Goal: Information Seeking & Learning: Learn about a topic

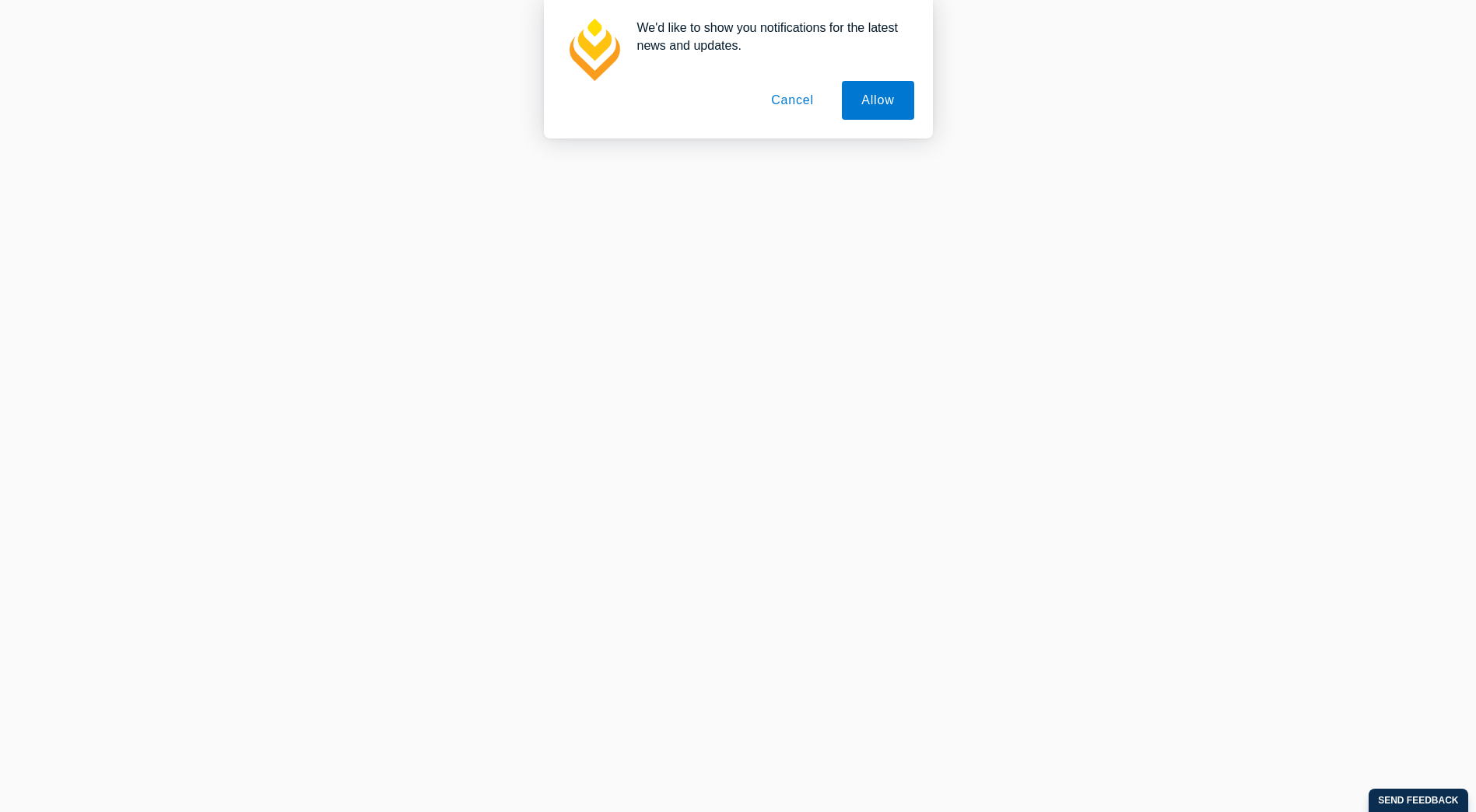
scroll to position [1556, 0]
click at [790, 113] on button "Cancel" at bounding box center [792, 100] width 82 height 39
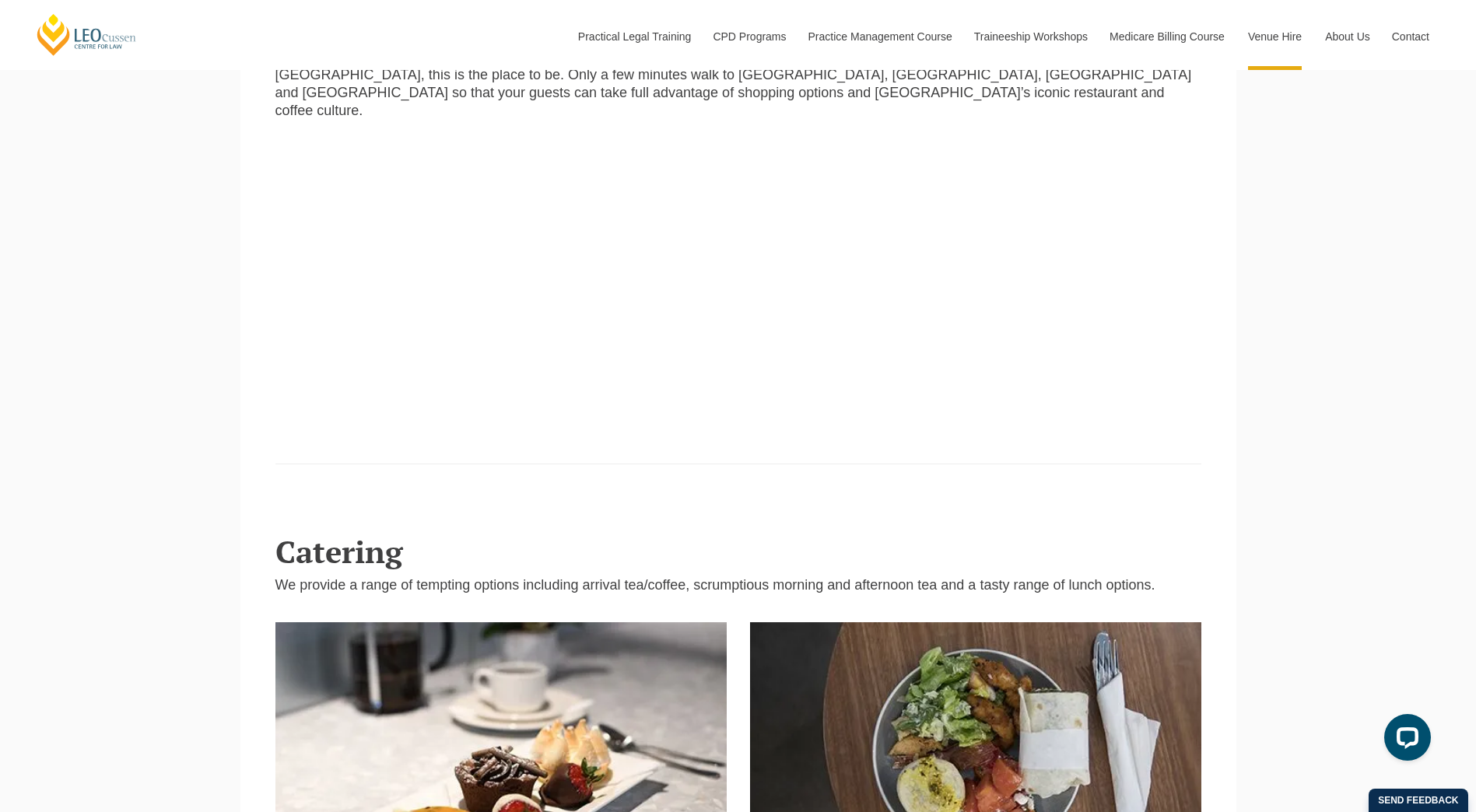
scroll to position [3502, 0]
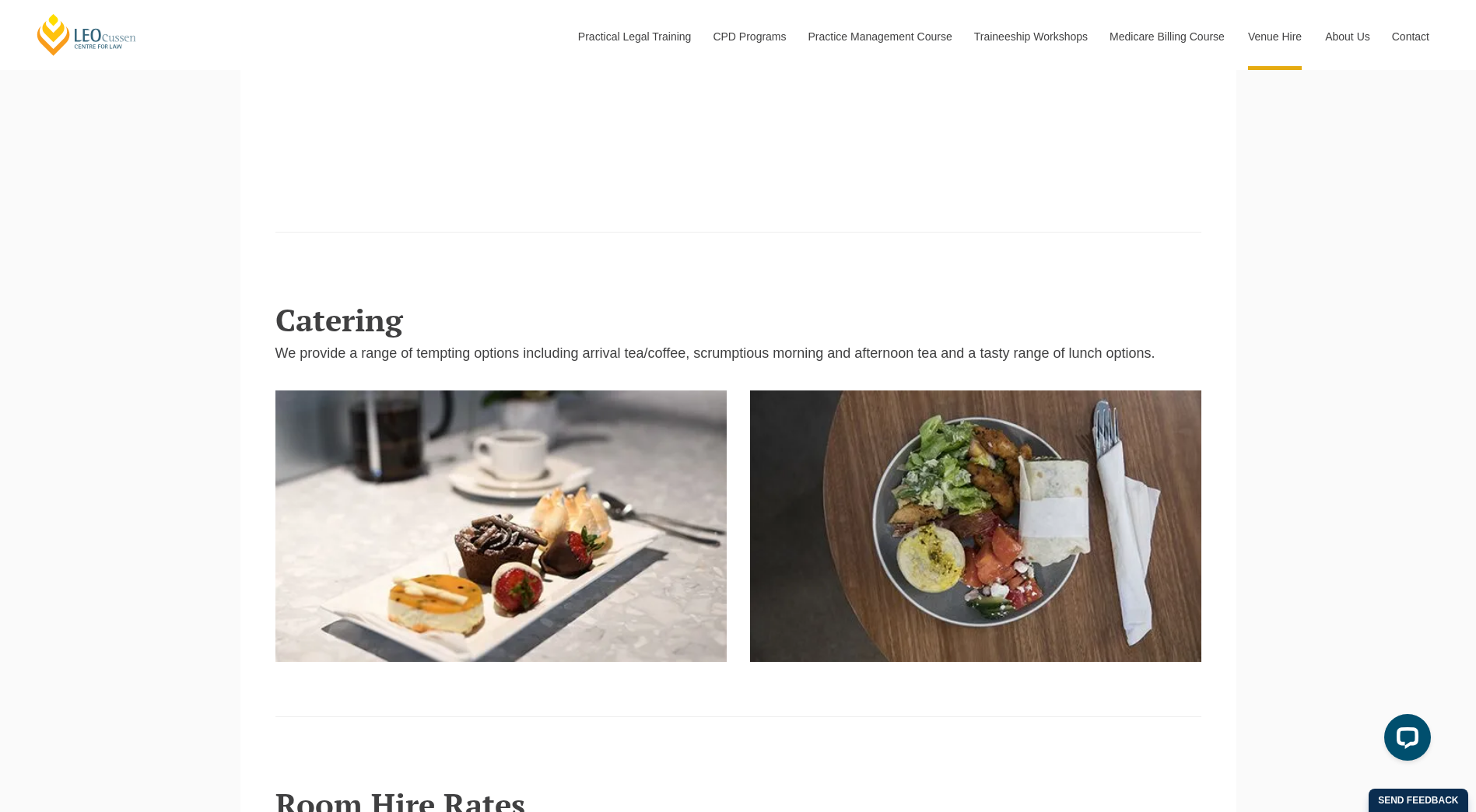
drag, startPoint x: 1439, startPoint y: 512, endPoint x: 1434, endPoint y: 528, distance: 16.8
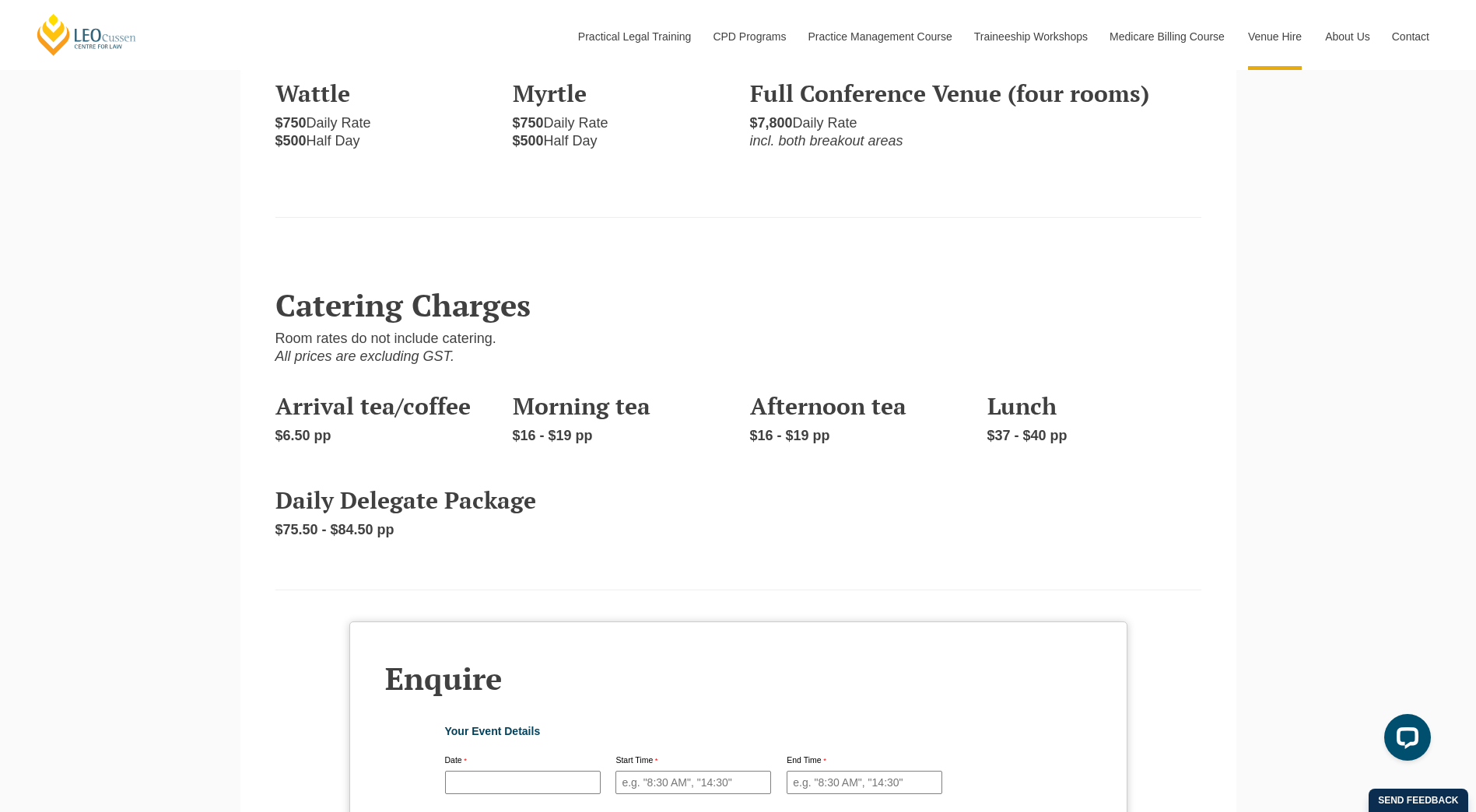
scroll to position [4516, 0]
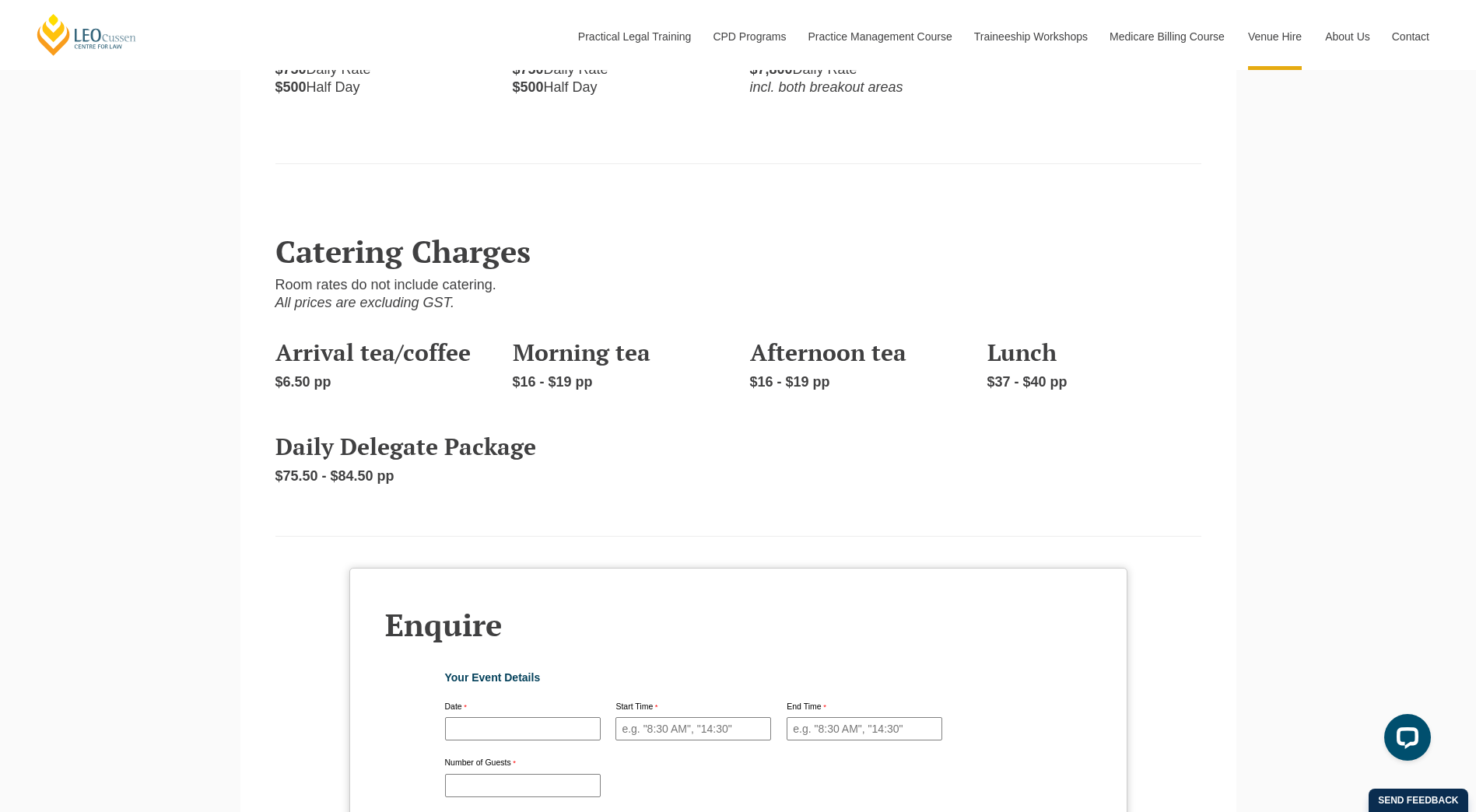
drag, startPoint x: 345, startPoint y: 395, endPoint x: 591, endPoint y: 375, distance: 246.8
click at [591, 375] on div "Arrival tea/coffee $6.50 pp Morning tea $16 - $19 pp Afternoon tea $16 - $19 pp…" at bounding box center [738, 372] width 950 height 94
drag, startPoint x: 591, startPoint y: 375, endPoint x: 590, endPoint y: 391, distance: 16.0
click at [590, 391] on div "Arrival tea/coffee $6.50 pp Morning tea $16 - $19 pp Afternoon tea $16 - $19 pp…" at bounding box center [738, 372] width 950 height 94
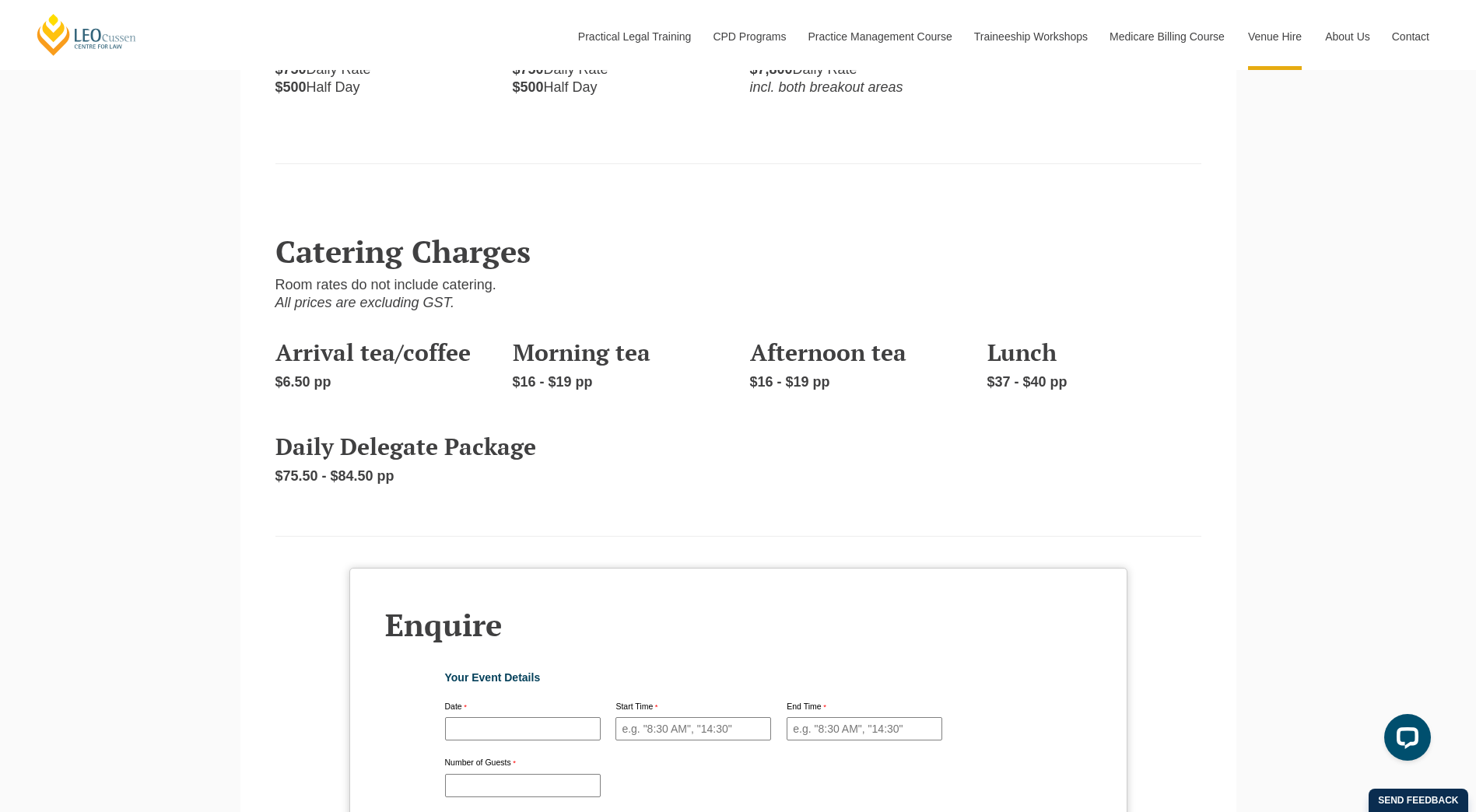
click at [603, 442] on h3 "Daily Delegate Package" at bounding box center [501, 446] width 452 height 25
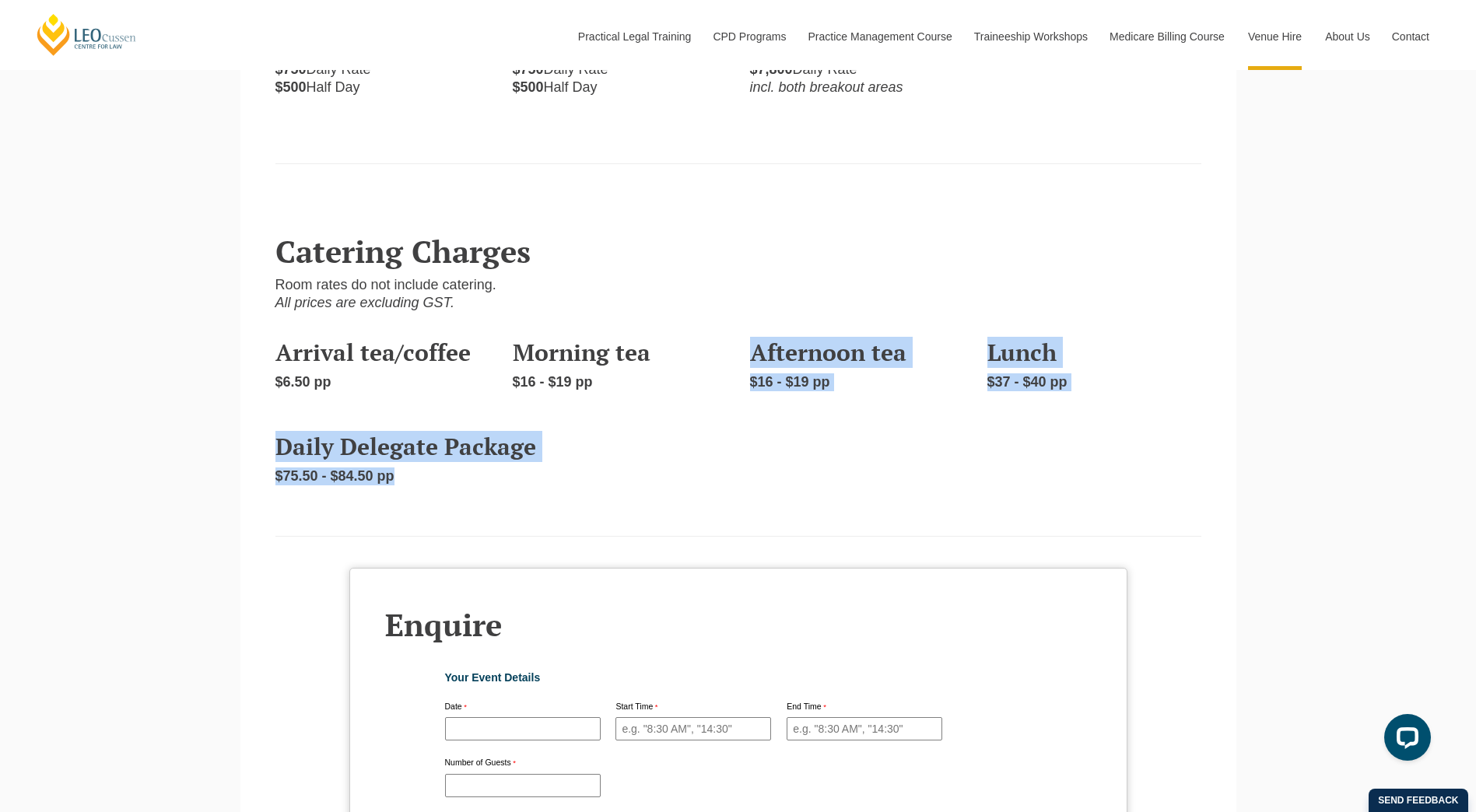
drag, startPoint x: 959, startPoint y: 450, endPoint x: 720, endPoint y: 406, distance: 243.0
click at [720, 419] on div "Daily Delegate Package $75.50 - $84.50 pp" at bounding box center [738, 457] width 950 height 78
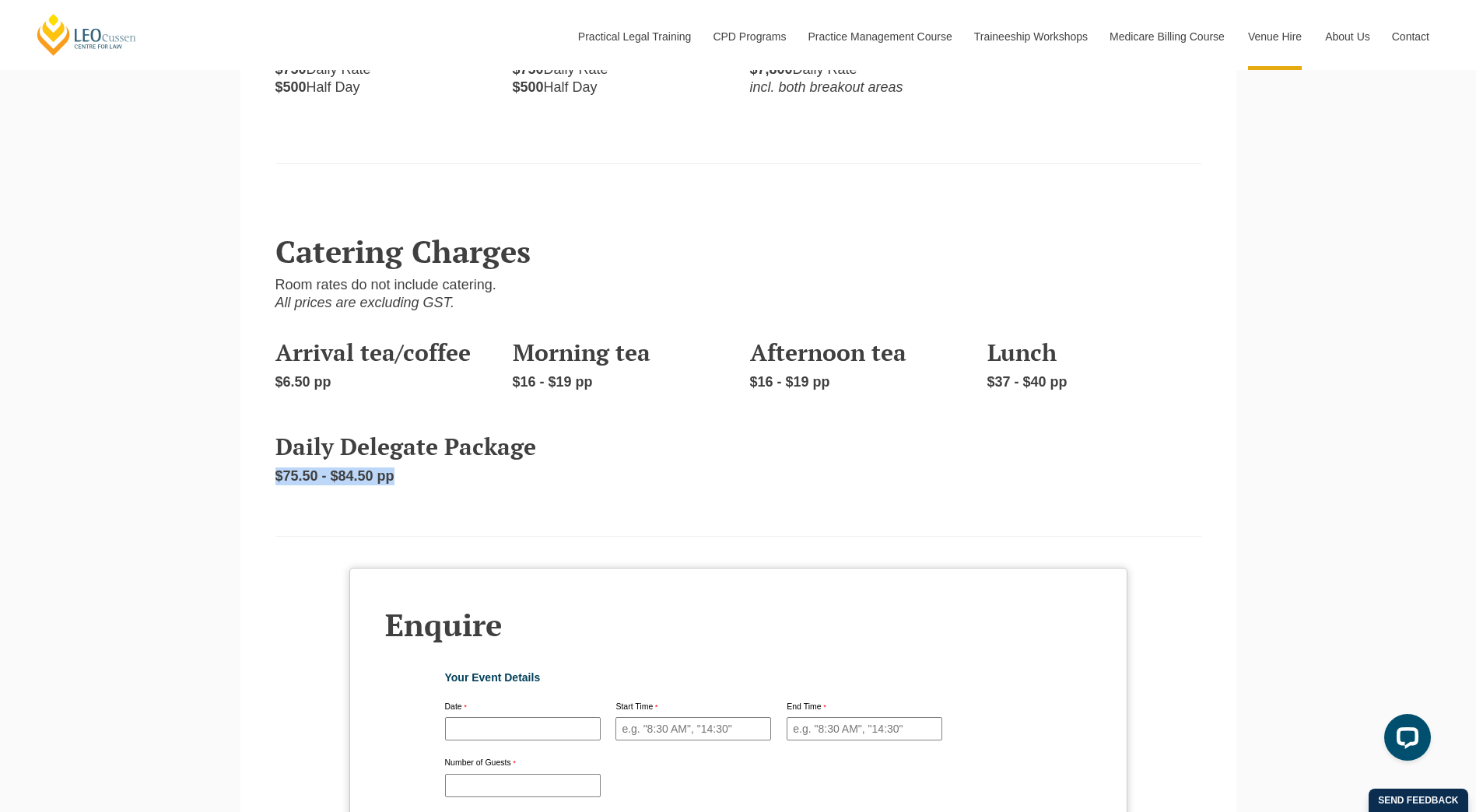
drag, startPoint x: 720, startPoint y: 406, endPoint x: 739, endPoint y: 420, distance: 23.6
click at [738, 421] on div "Daily Delegate Package $75.50 - $84.50 pp" at bounding box center [738, 457] width 950 height 78
drag, startPoint x: 655, startPoint y: 382, endPoint x: 465, endPoint y: 372, distance: 190.3
click at [465, 372] on div "Arrival tea/coffee $6.50 pp Morning tea $16 - $19 pp Afternoon tea $16 - $19 pp…" at bounding box center [738, 372] width 950 height 94
drag, startPoint x: 465, startPoint y: 372, endPoint x: 544, endPoint y: 408, distance: 86.8
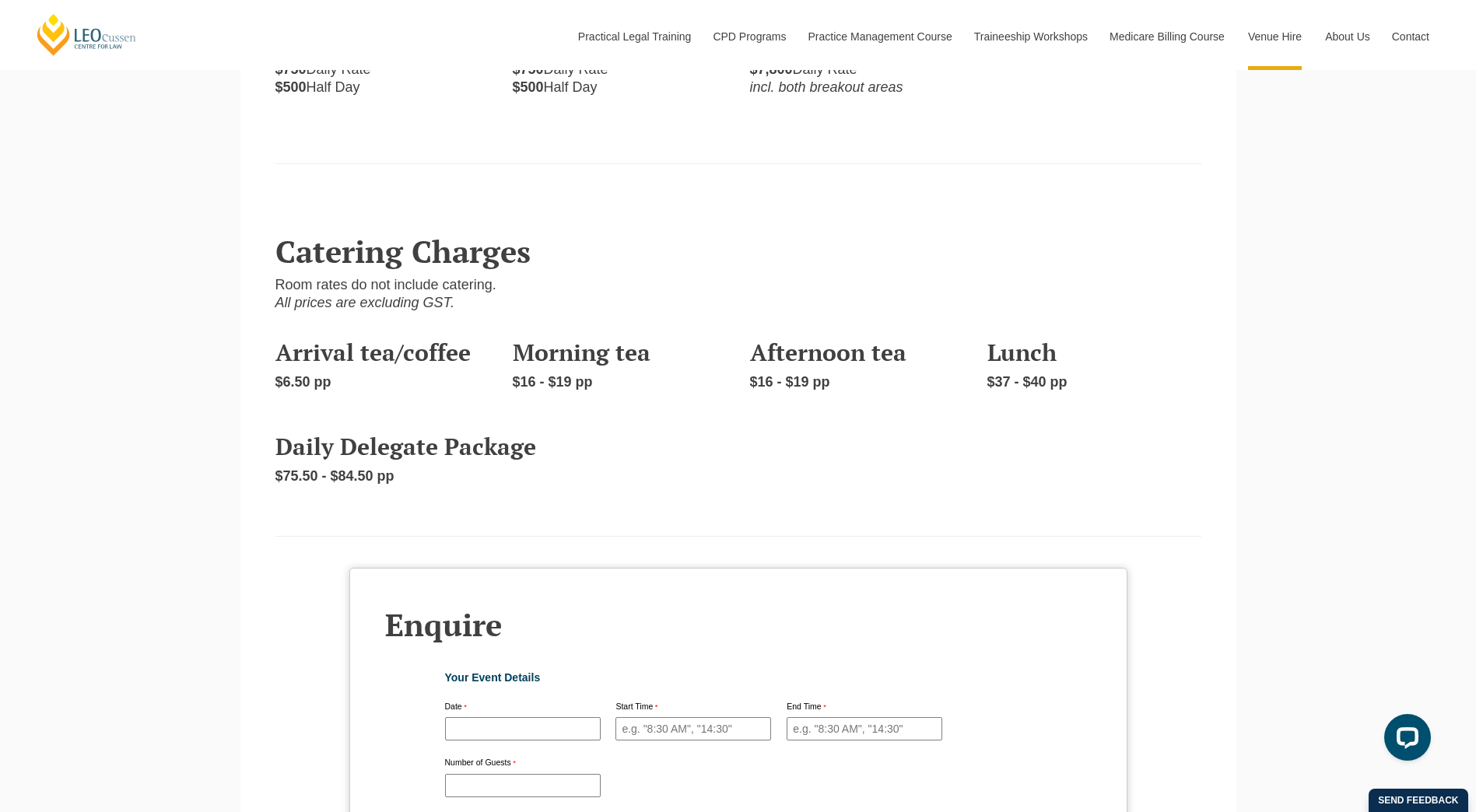
click at [540, 419] on div "Daily Delegate Package $75.50 - $84.50 pp" at bounding box center [501, 457] width 474 height 78
